Goal: Task Accomplishment & Management: Complete application form

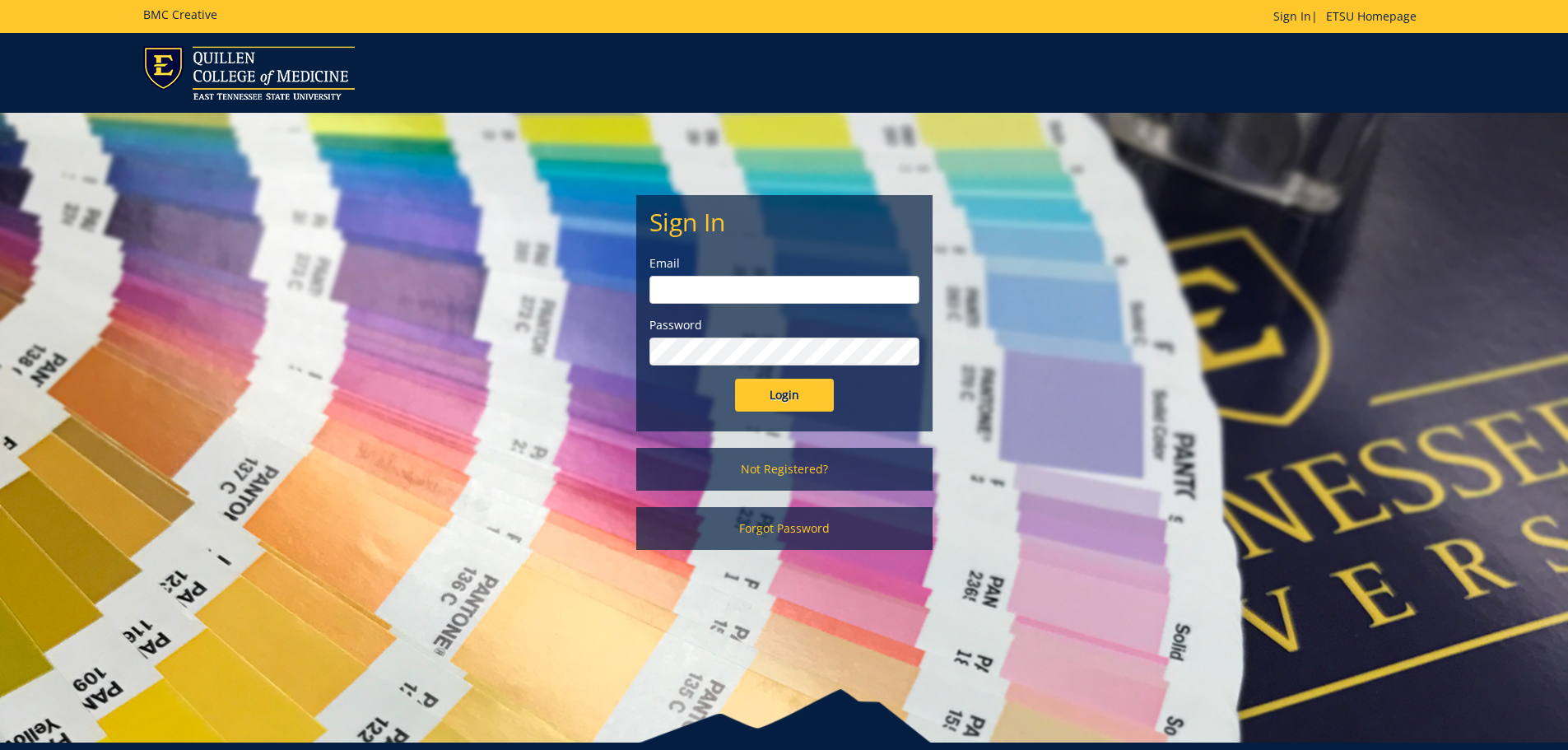
type input "[EMAIL_ADDRESS][DOMAIN_NAME]"
click at [764, 293] on input "weemscl@etsu.edu" at bounding box center [784, 289] width 270 height 28
click at [1040, 364] on div "Sign In Email weemscl@etsu.edu Password Login Not Registered? Forgot Password" at bounding box center [784, 339] width 963 height 453
click at [805, 472] on link "Not Registered?" at bounding box center [784, 470] width 296 height 43
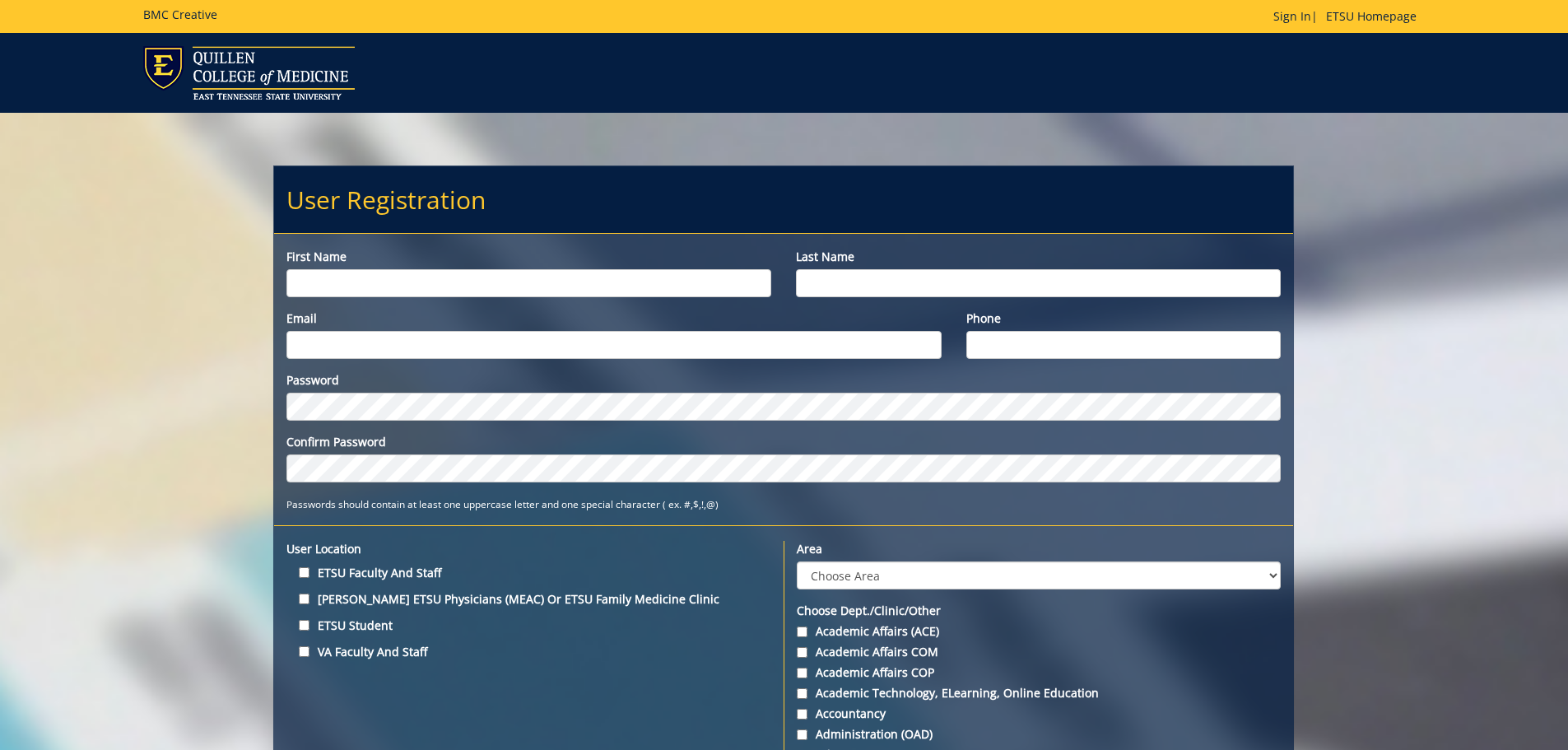
click at [312, 287] on input "First name" at bounding box center [529, 283] width 485 height 28
type input "Christy"
click at [847, 281] on input "Last name" at bounding box center [1038, 283] width 485 height 28
type input "Isbell"
click at [310, 338] on input "Email" at bounding box center [614, 344] width 654 height 28
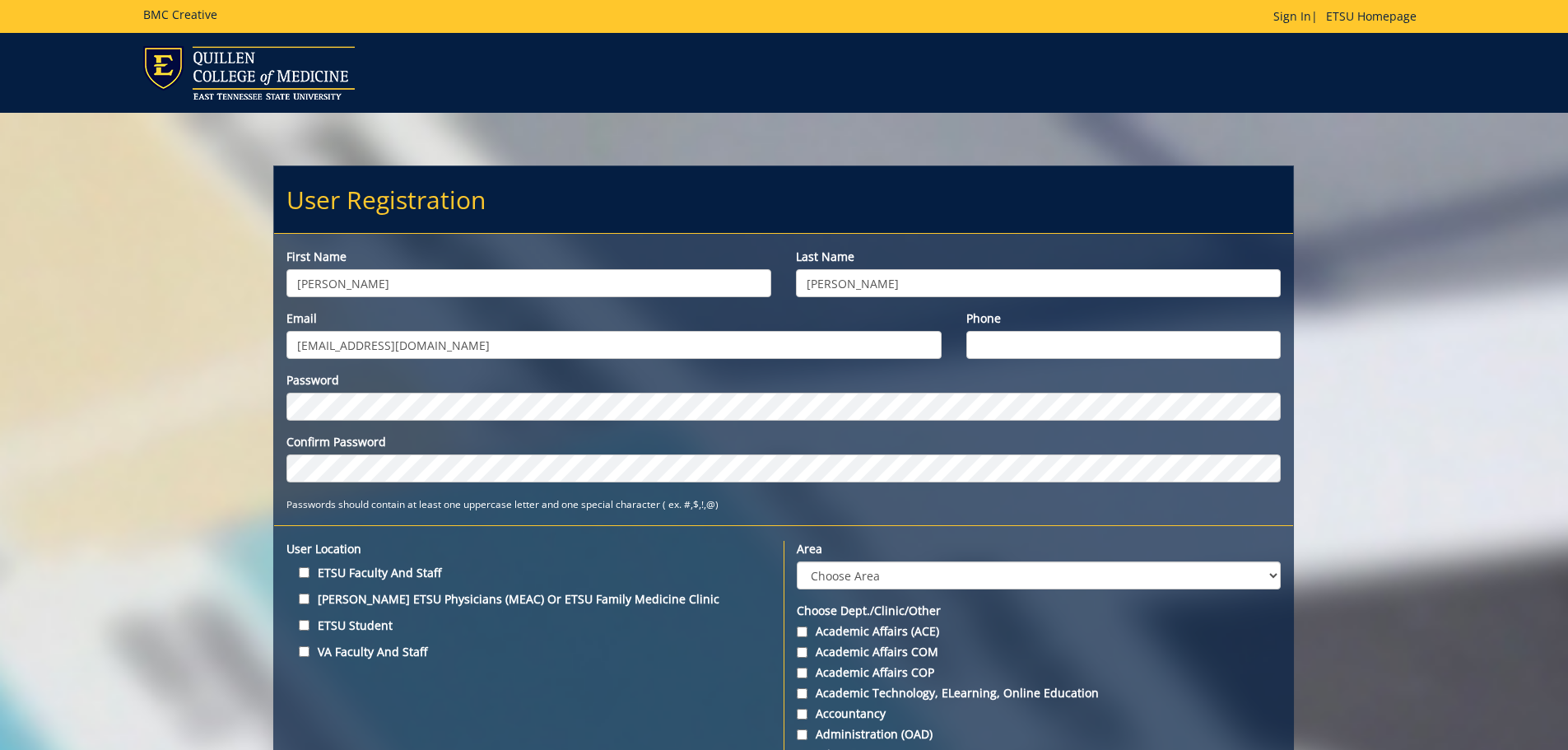
type input "IsbellC1@etsu.edu"
click at [995, 335] on input "Phone" at bounding box center [1124, 344] width 315 height 28
type input "[PHONE_NUMBER]"
click at [300, 570] on input "ETSU Faculty and Staff" at bounding box center [304, 572] width 10 height 10
checkbox input "true"
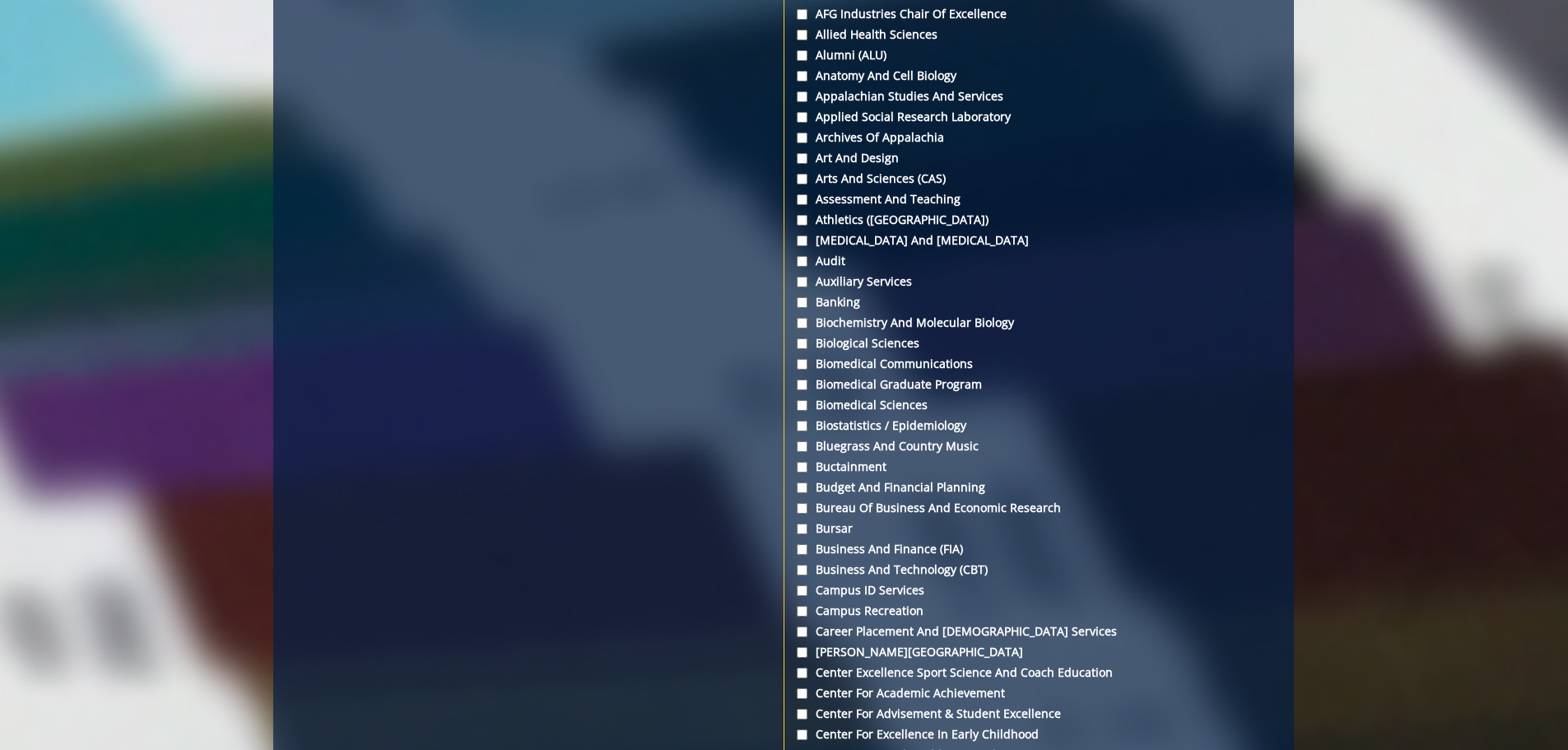
scroll to position [987, 0]
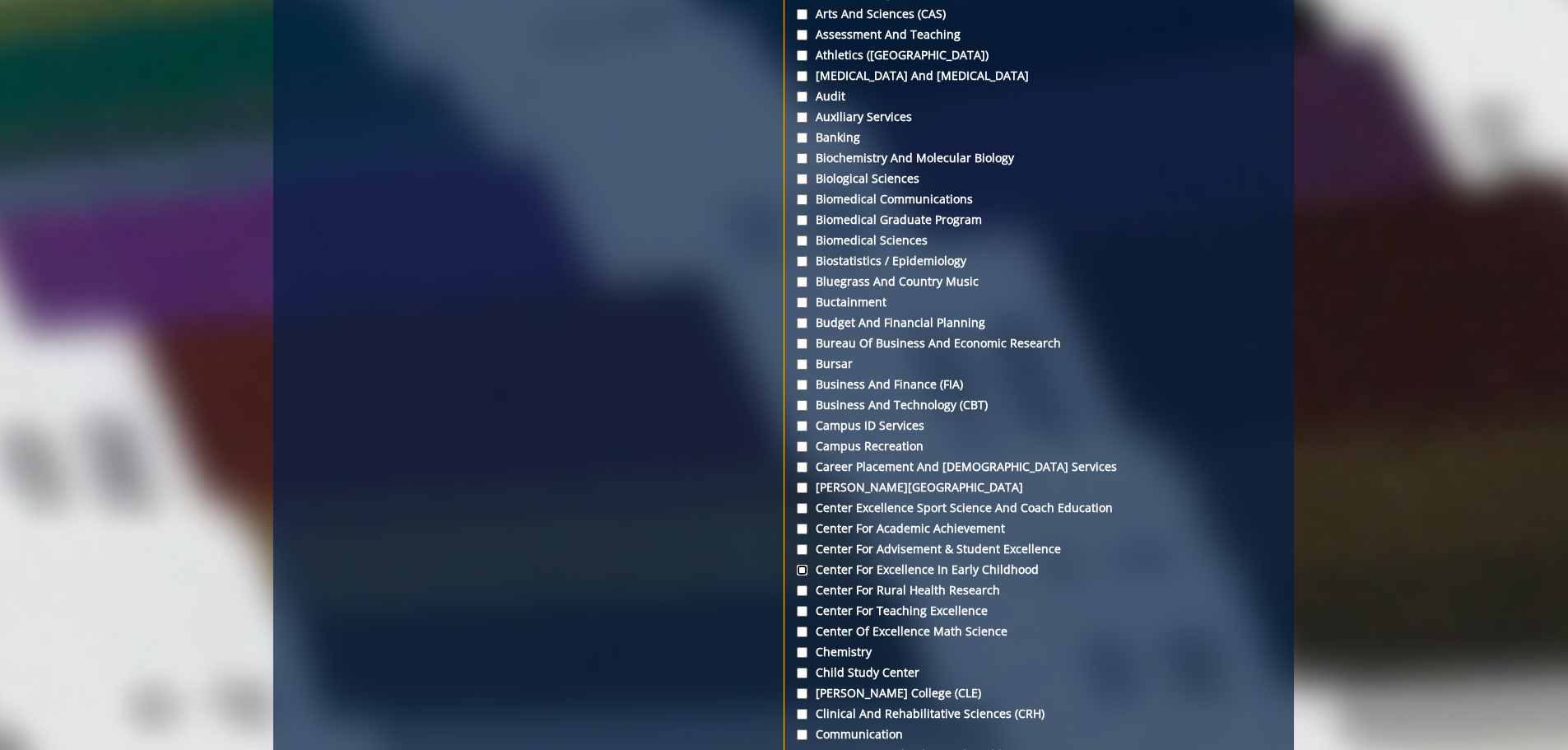
click at [803, 570] on input "Center for Excellence in Early Childhood" at bounding box center [802, 570] width 10 height 10
checkbox input "true"
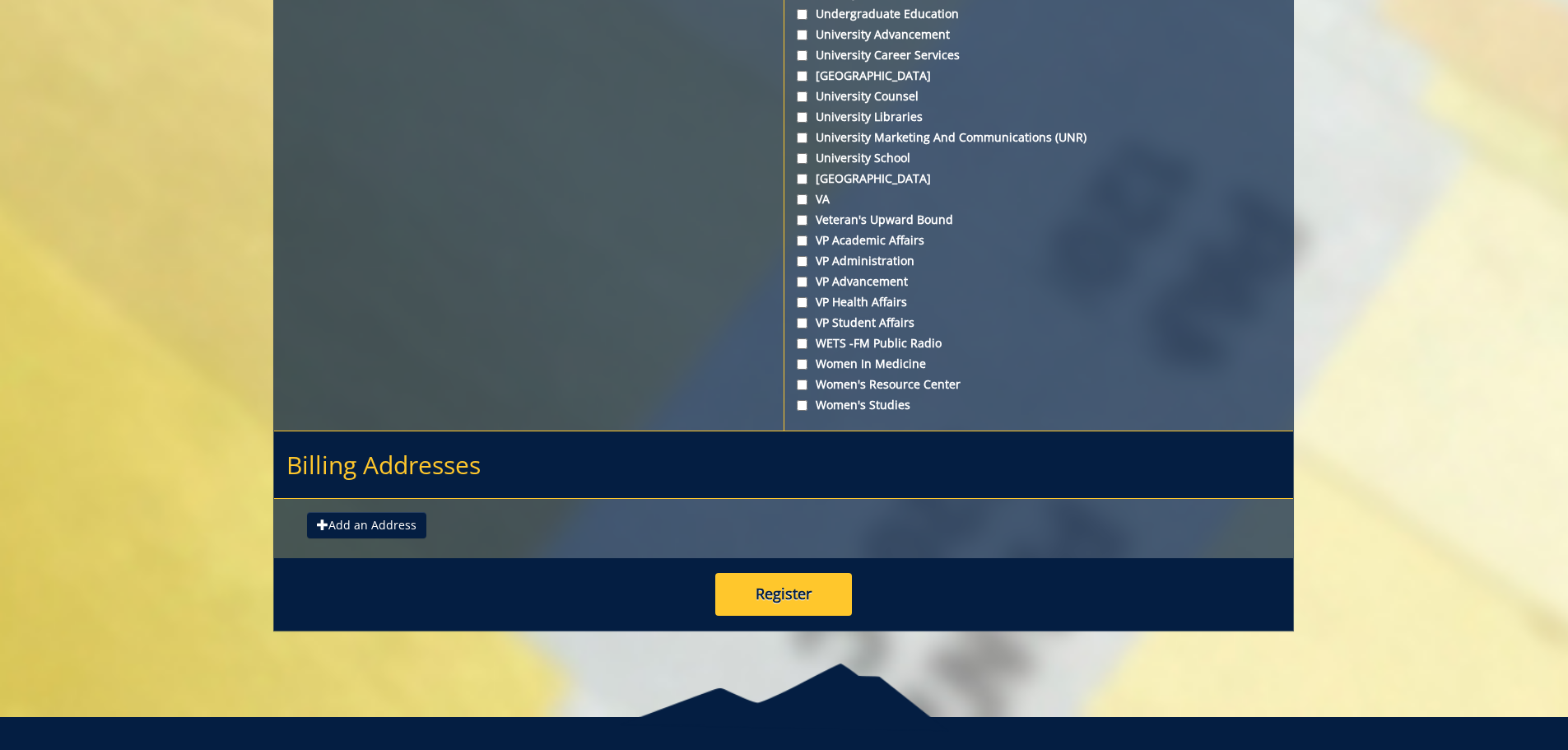
scroll to position [5970, 0]
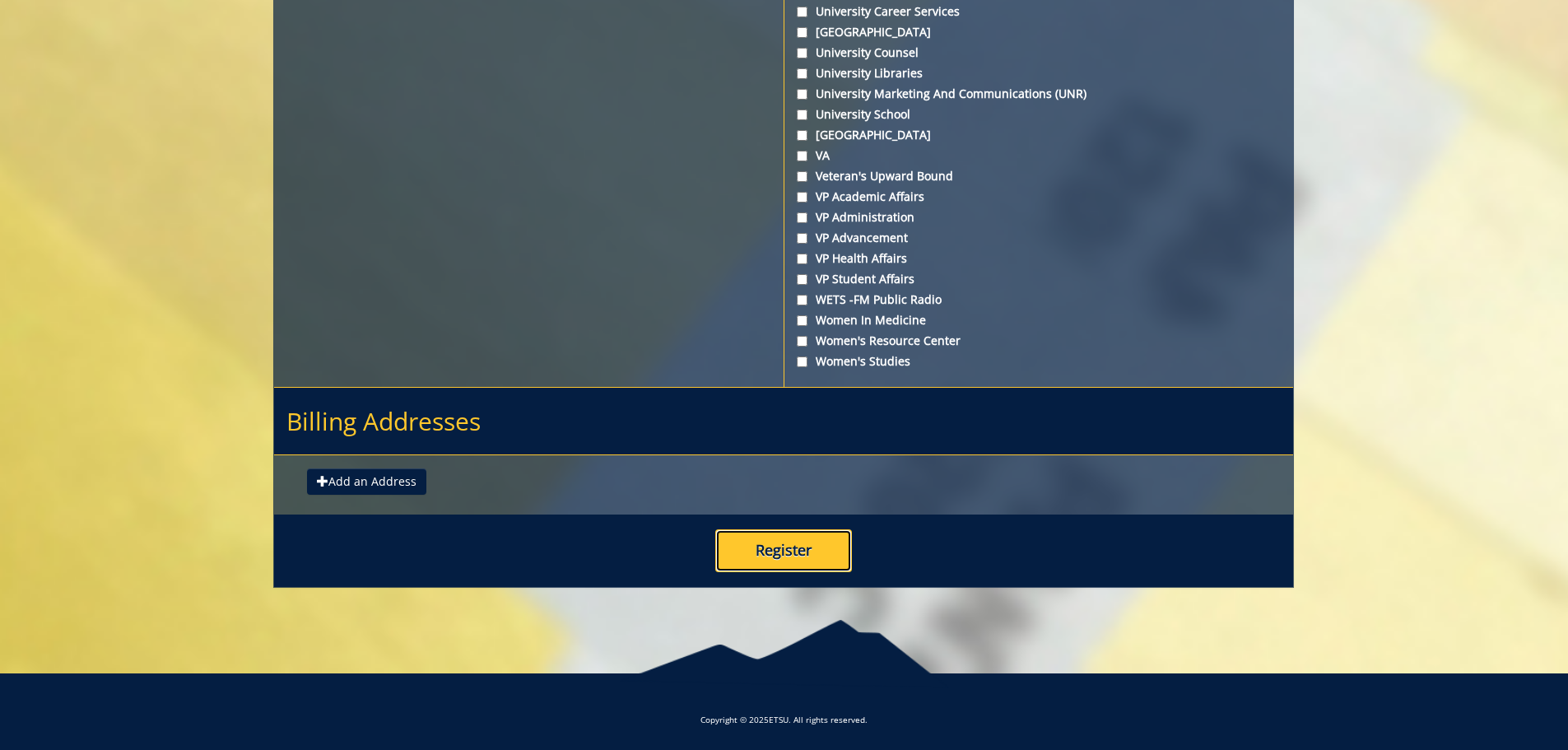
click at [753, 549] on button "Register" at bounding box center [784, 551] width 136 height 43
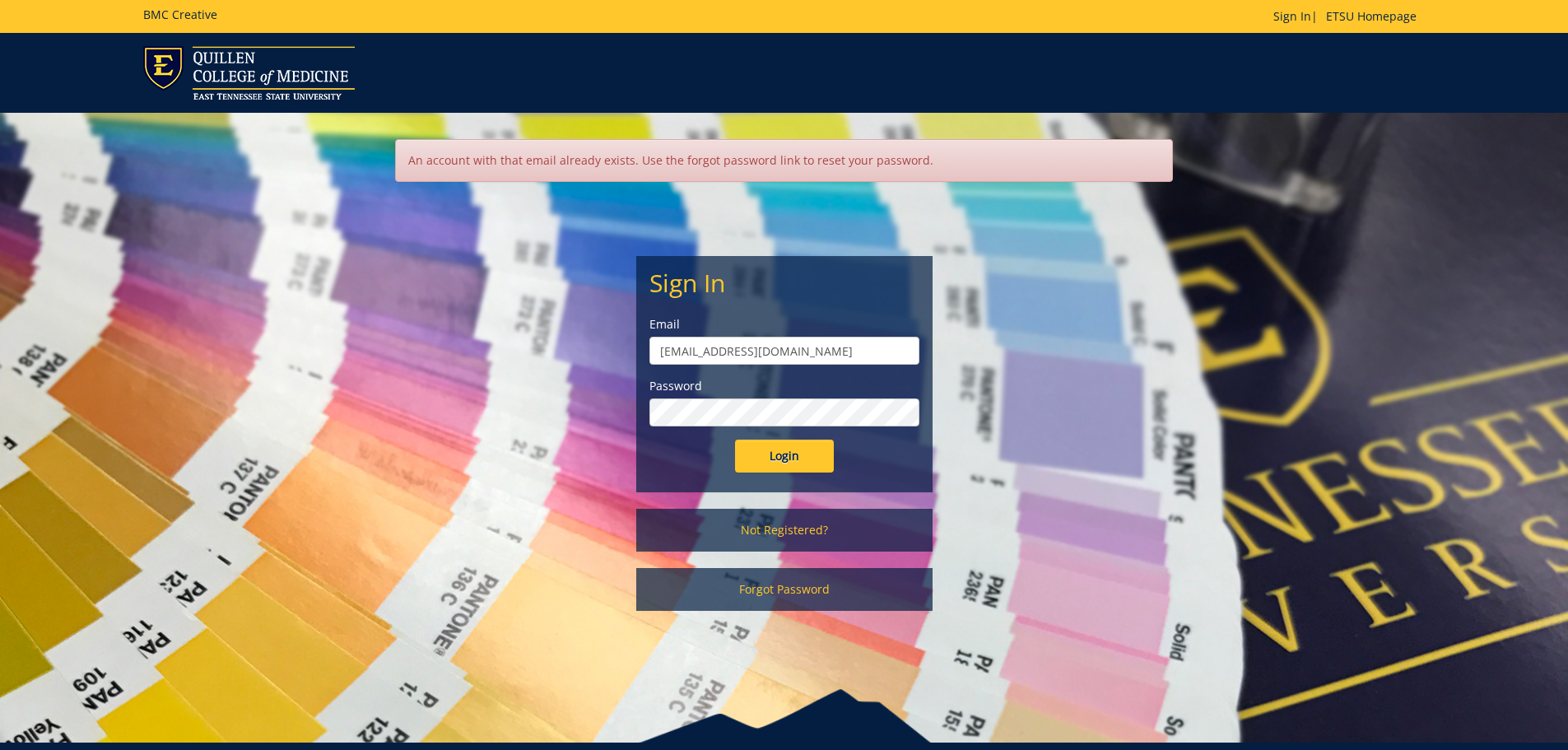
click at [773, 351] on input "weemscl@etsu.edu" at bounding box center [784, 350] width 270 height 28
type input "w"
type input "[EMAIL_ADDRESS][DOMAIN_NAME]"
click at [759, 459] on input "Login" at bounding box center [784, 456] width 98 height 33
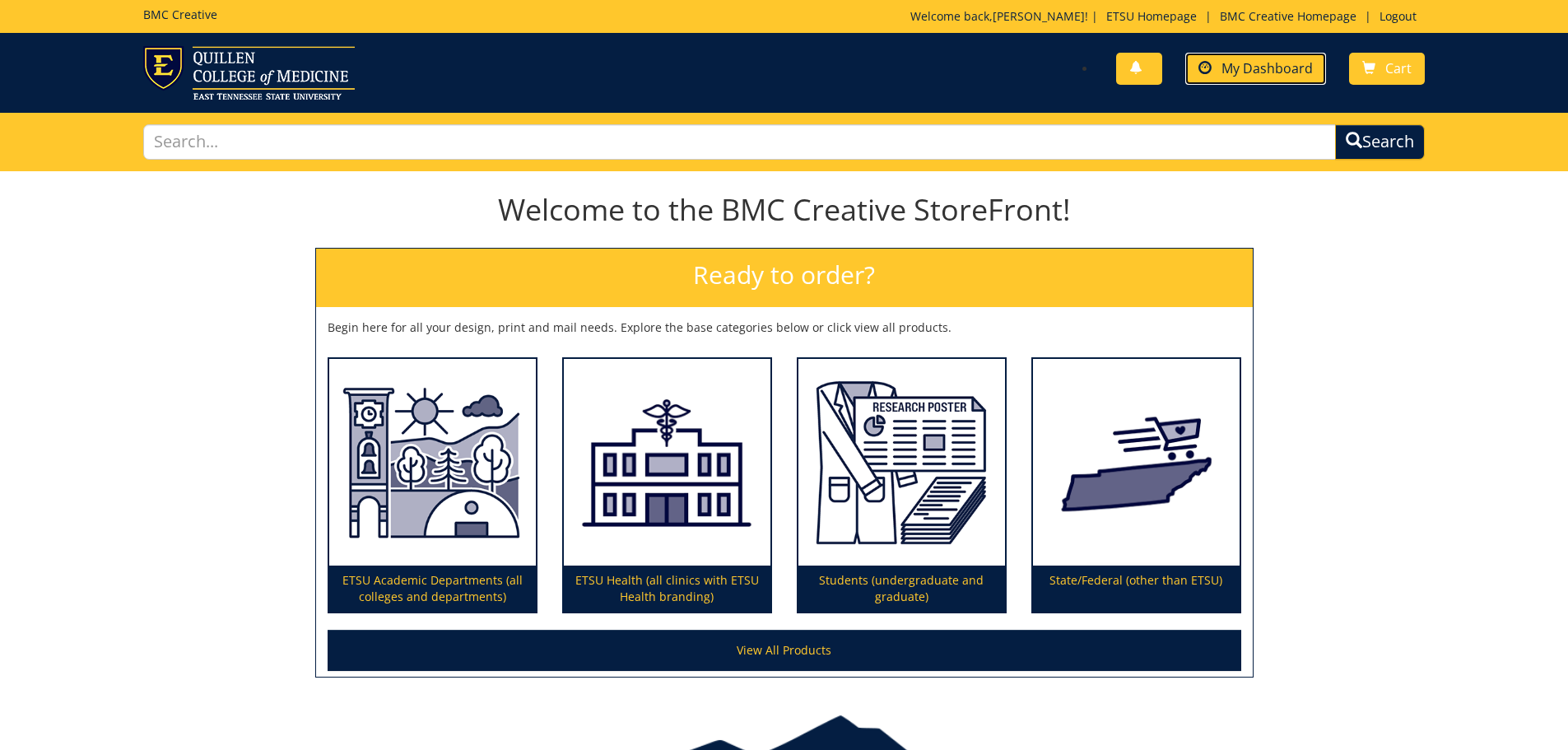
click at [1231, 61] on span "My Dashboard" at bounding box center [1267, 68] width 91 height 18
